Goal: Find contact information: Find contact information

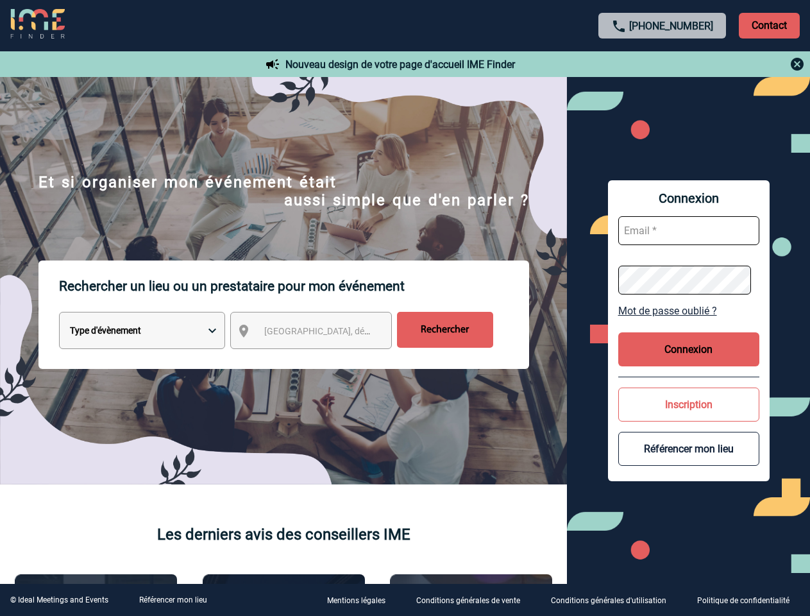
click at [405, 308] on p "Rechercher un lieu ou un prestataire pour mon événement" at bounding box center [294, 285] width 470 height 51
click at [769, 25] on p "Contact" at bounding box center [769, 26] width 61 height 26
click at [662, 64] on div at bounding box center [662, 63] width 285 height 15
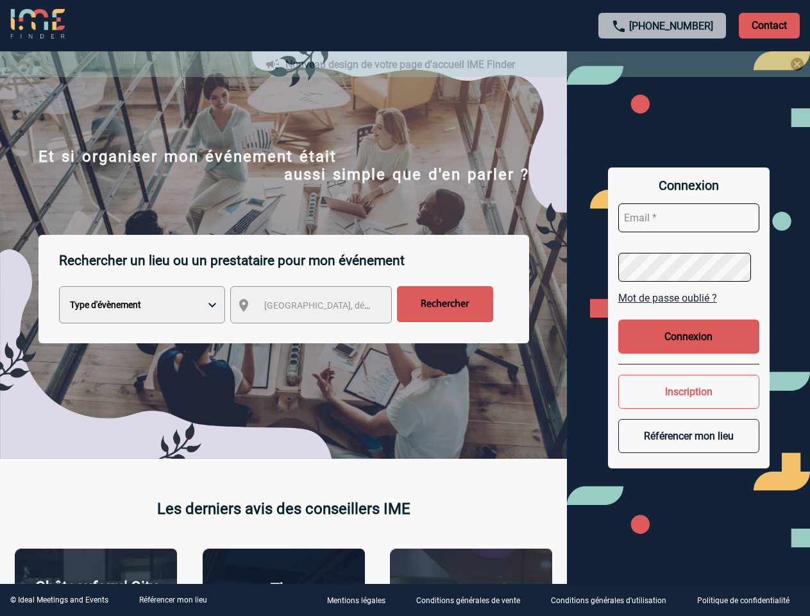
click at [322, 333] on div at bounding box center [405, 308] width 810 height 616
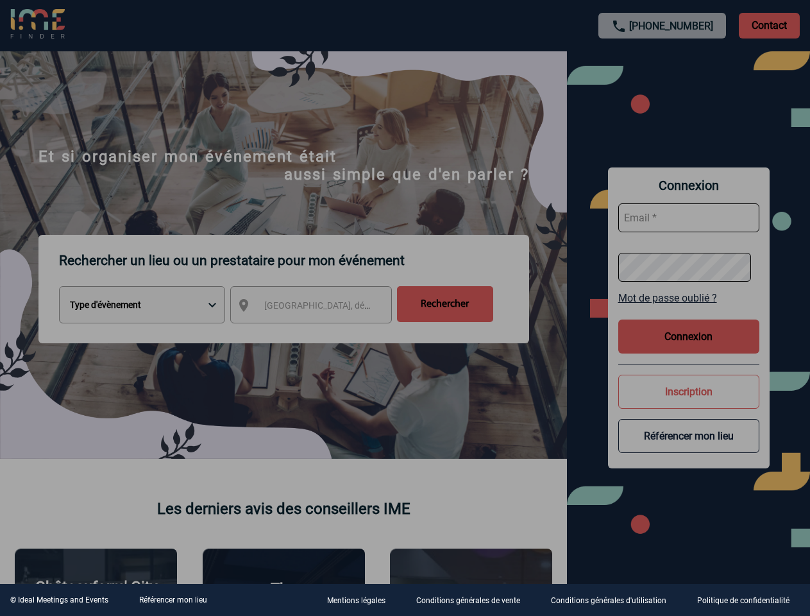
click at [689, 310] on div at bounding box center [405, 308] width 810 height 616
click at [689, 349] on div at bounding box center [405, 308] width 810 height 616
click at [689, 404] on div at bounding box center [405, 308] width 810 height 616
click at [689, 448] on div at bounding box center [405, 308] width 810 height 616
click at [172, 599] on link "Référencer mon lieu" at bounding box center [173, 599] width 68 height 9
